Goal: Communication & Community: Answer question/provide support

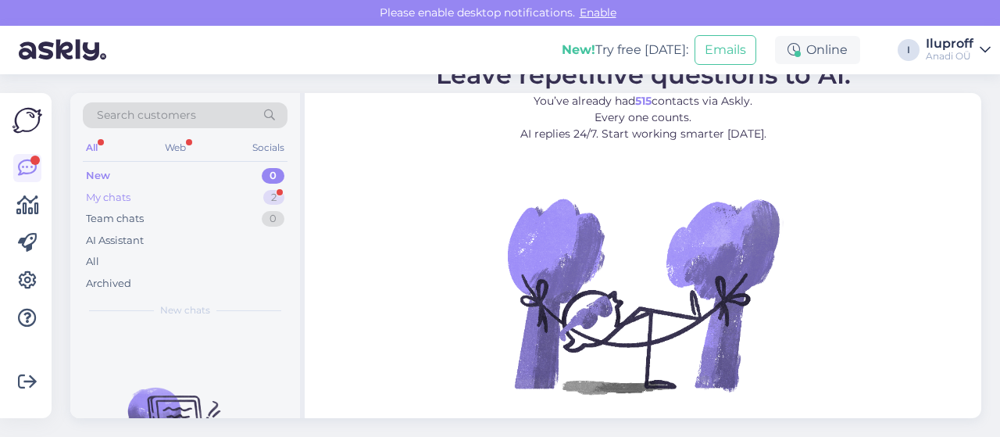
click at [271, 194] on div "2" at bounding box center [273, 198] width 21 height 16
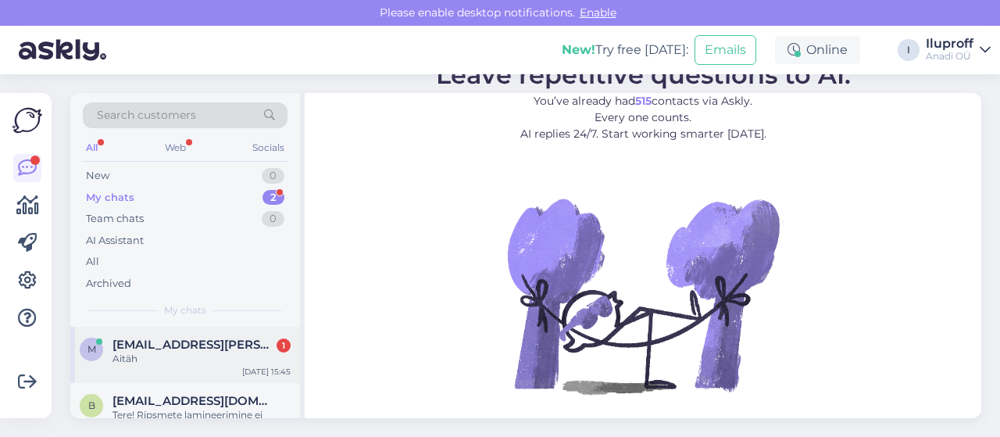
click at [205, 358] on div "Aitäh" at bounding box center [201, 359] width 178 height 14
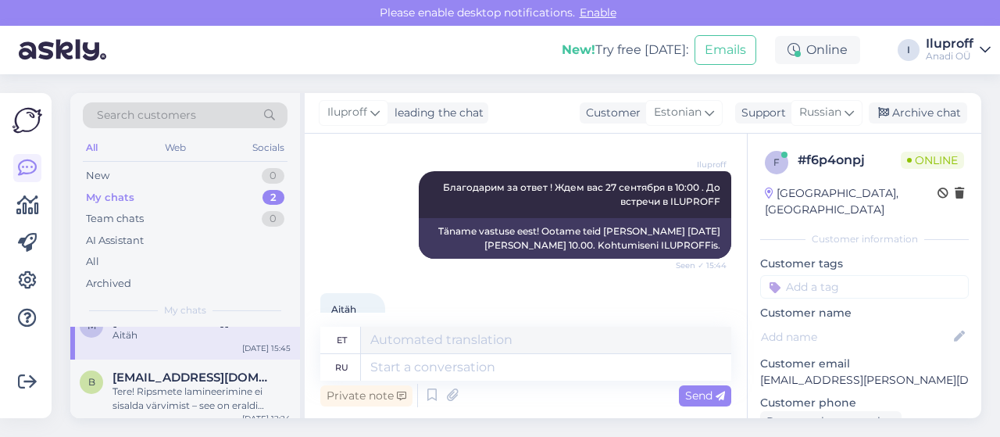
scroll to position [34, 0]
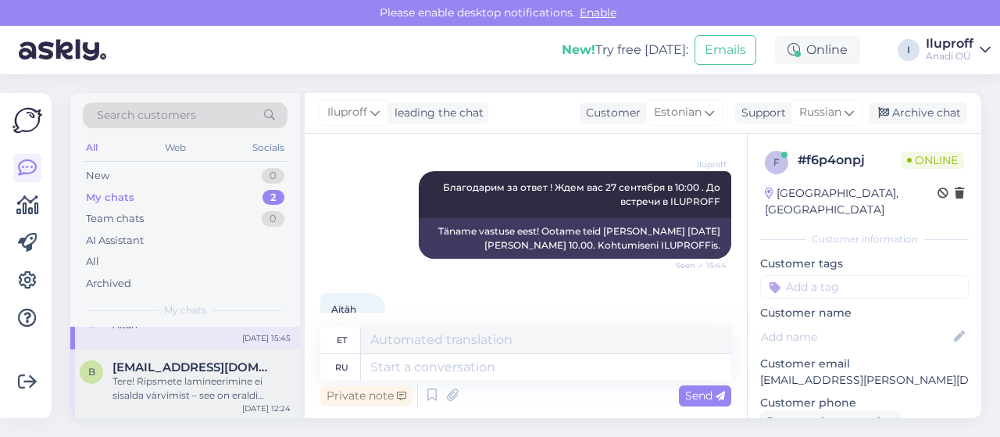
click at [247, 363] on span "[EMAIL_ADDRESS][DOMAIN_NAME]" at bounding box center [193, 367] width 162 height 14
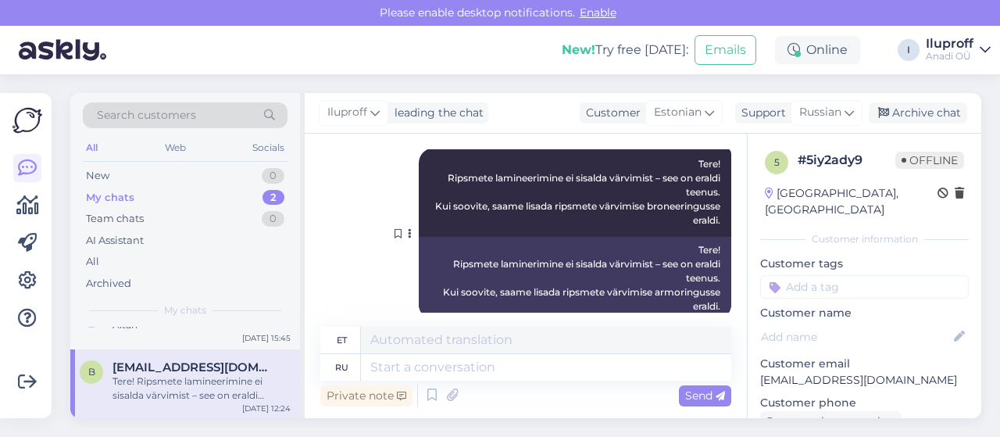
scroll to position [277, 0]
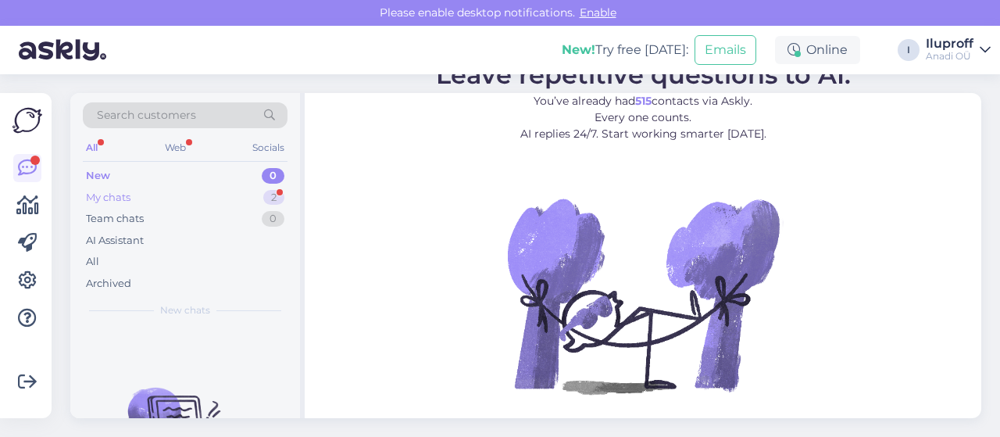
click at [270, 196] on div "2" at bounding box center [273, 198] width 21 height 16
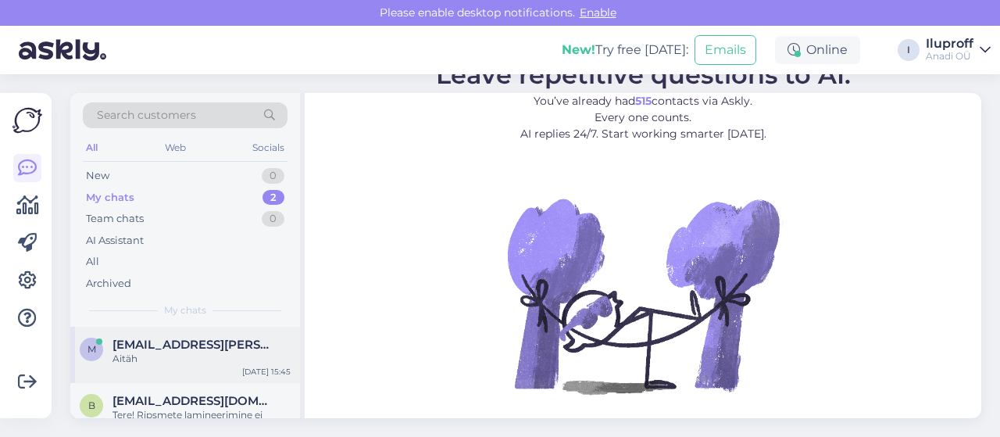
scroll to position [34, 0]
